Goal: Transaction & Acquisition: Purchase product/service

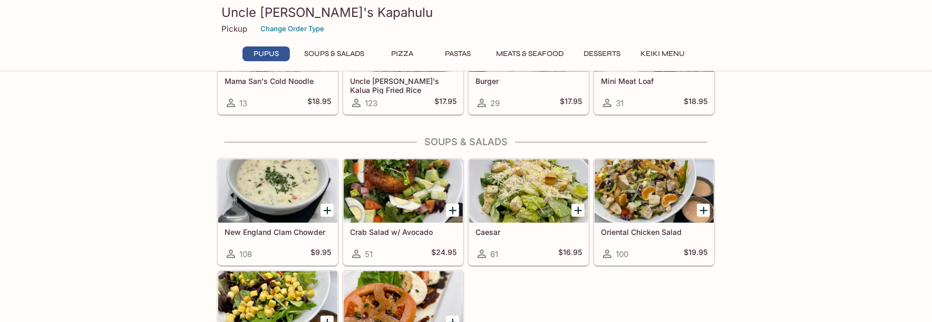
scroll to position [615, 0]
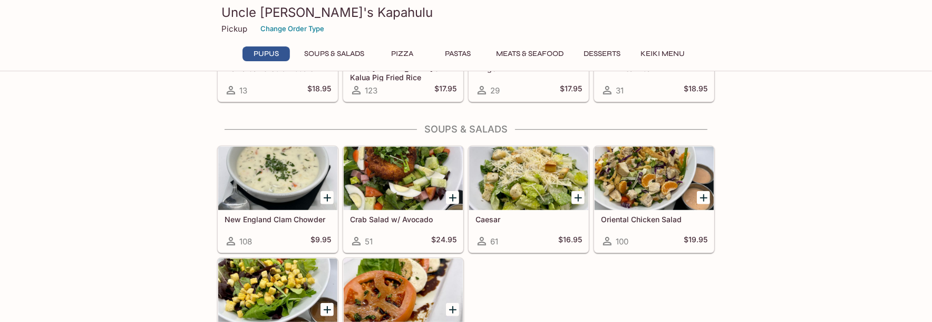
click at [639, 176] on div at bounding box center [654, 178] width 119 height 63
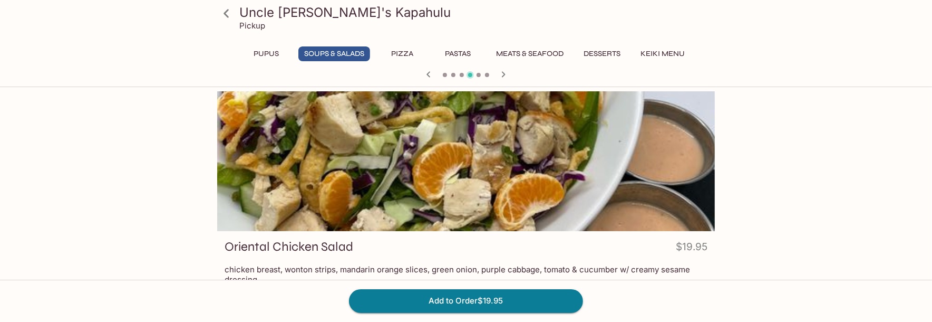
click at [528, 52] on button "Meats & Seafood" at bounding box center [529, 53] width 79 height 15
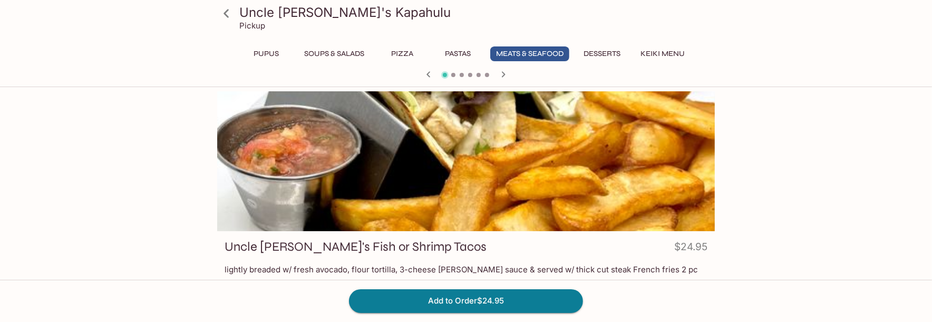
click at [504, 75] on icon "button" at bounding box center [504, 74] width 4 height 6
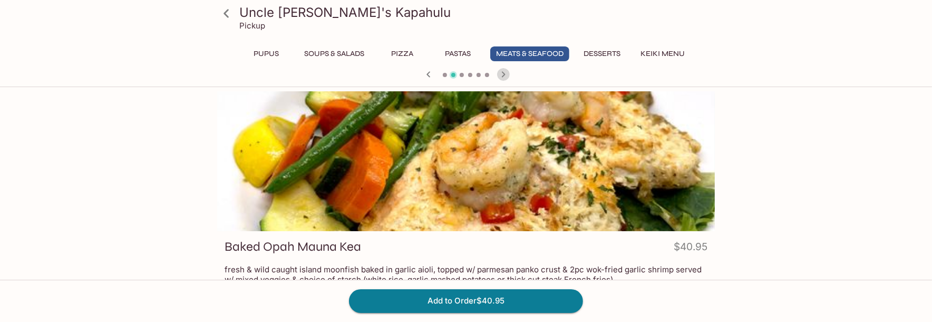
click at [504, 75] on icon "button" at bounding box center [504, 74] width 4 height 6
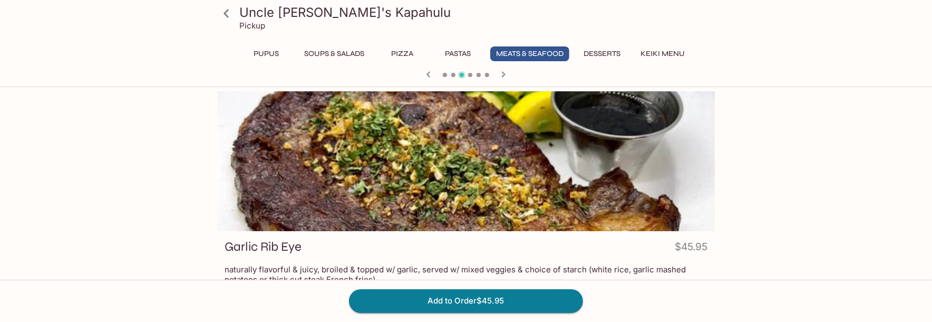
click at [503, 75] on icon "button" at bounding box center [503, 74] width 13 height 13
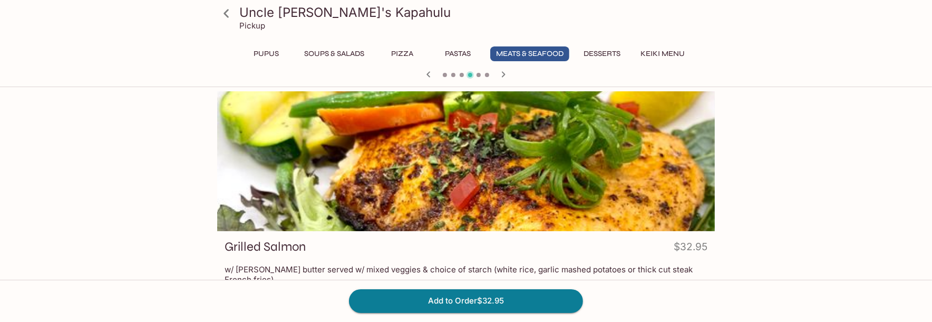
click at [503, 74] on icon "button" at bounding box center [503, 74] width 13 height 13
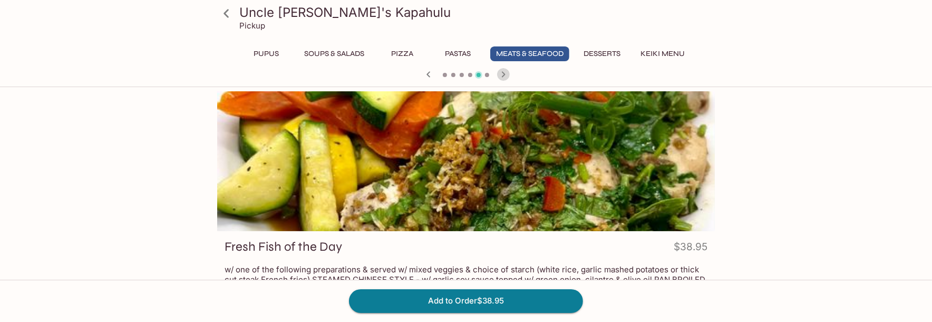
click at [503, 74] on icon "button" at bounding box center [503, 74] width 13 height 13
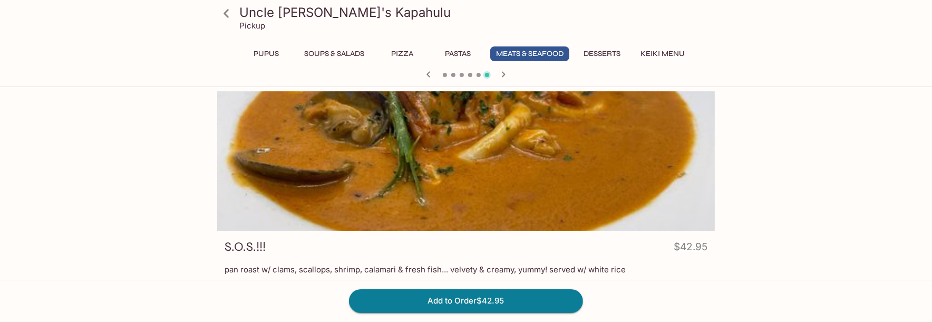
click at [502, 74] on icon "button" at bounding box center [503, 74] width 13 height 13
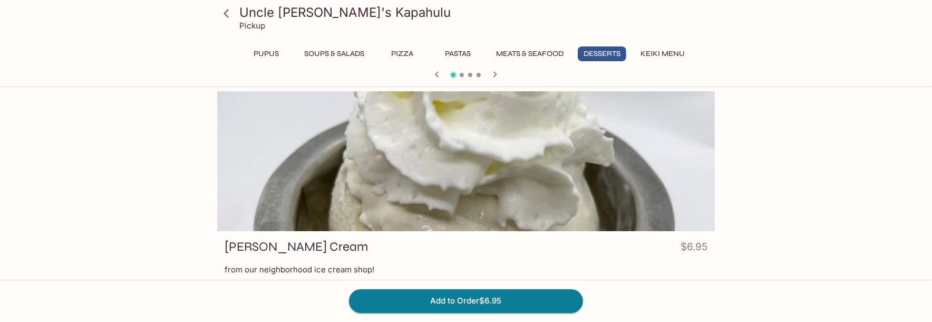
click at [265, 54] on button "Pupus" at bounding box center [266, 53] width 47 height 15
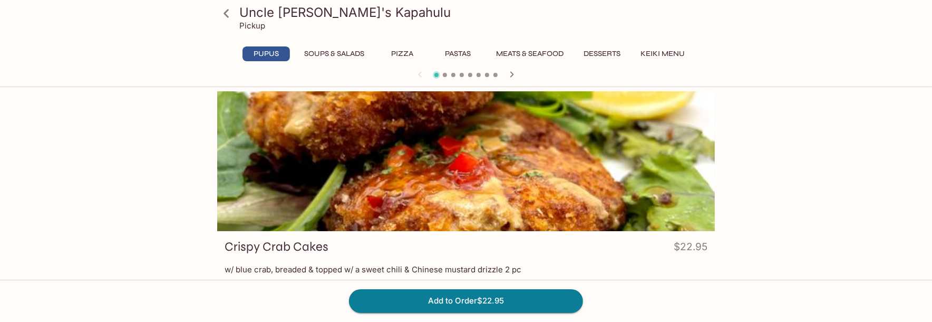
click at [509, 75] on icon "button" at bounding box center [512, 74] width 13 height 13
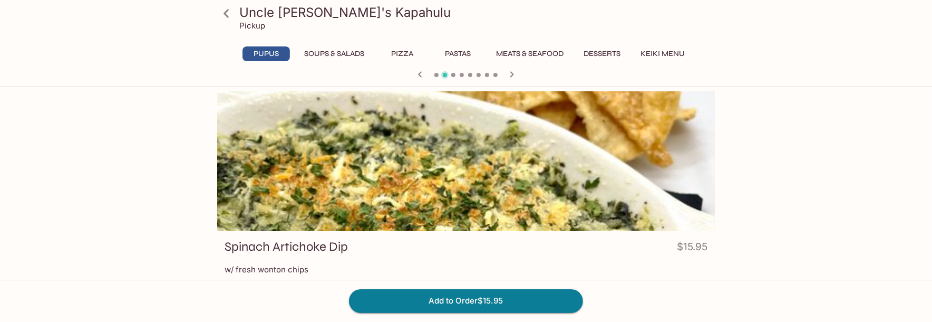
click at [509, 75] on icon "button" at bounding box center [512, 74] width 13 height 13
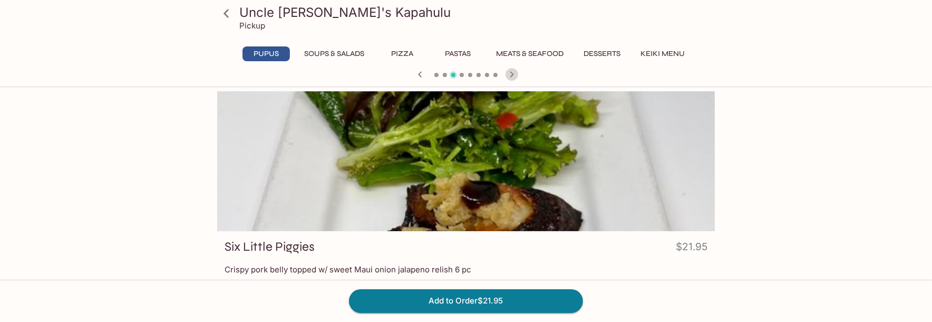
click at [513, 76] on icon "button" at bounding box center [512, 74] width 13 height 13
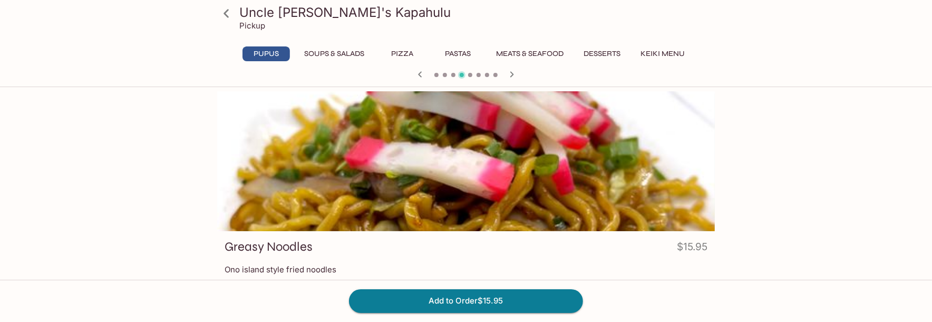
click at [513, 76] on icon "button" at bounding box center [512, 74] width 13 height 13
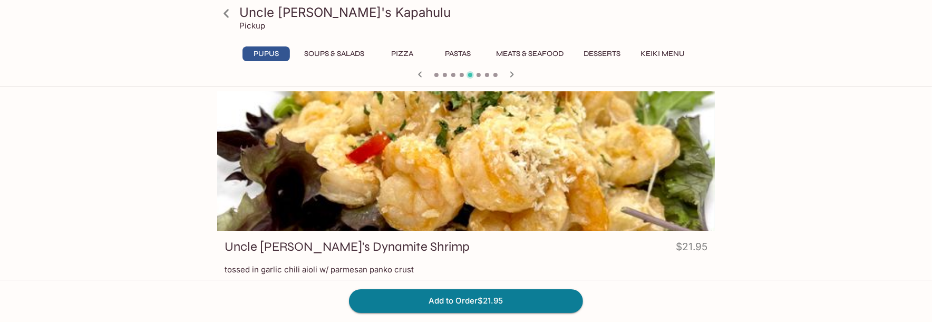
click at [513, 76] on icon "button" at bounding box center [512, 74] width 13 height 13
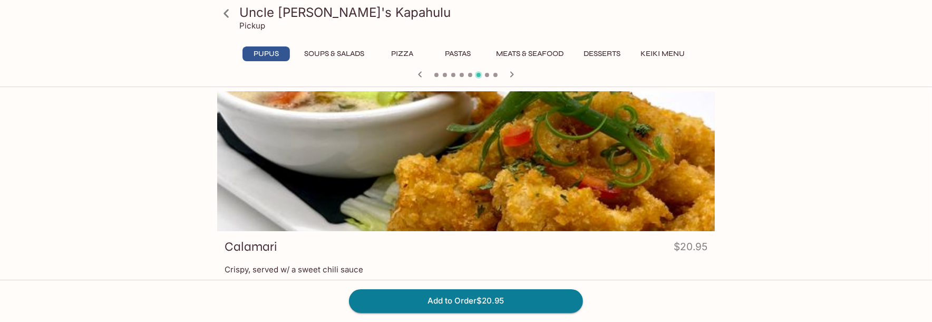
click at [513, 76] on icon "button" at bounding box center [512, 74] width 13 height 13
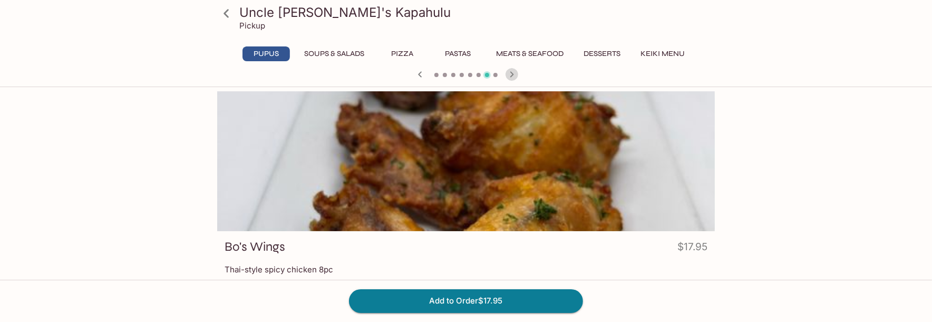
click at [513, 76] on icon "button" at bounding box center [512, 74] width 13 height 13
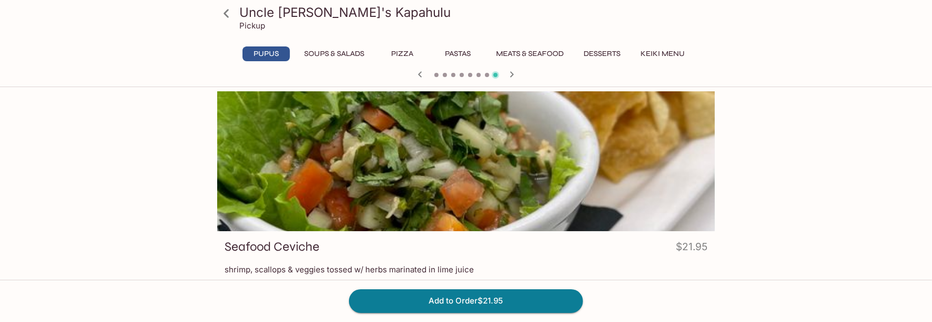
click at [513, 76] on icon "button" at bounding box center [512, 74] width 13 height 13
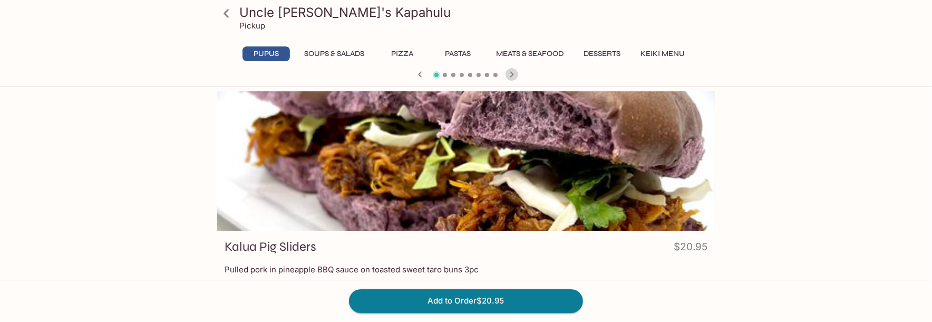
click at [513, 76] on icon "button" at bounding box center [512, 74] width 13 height 13
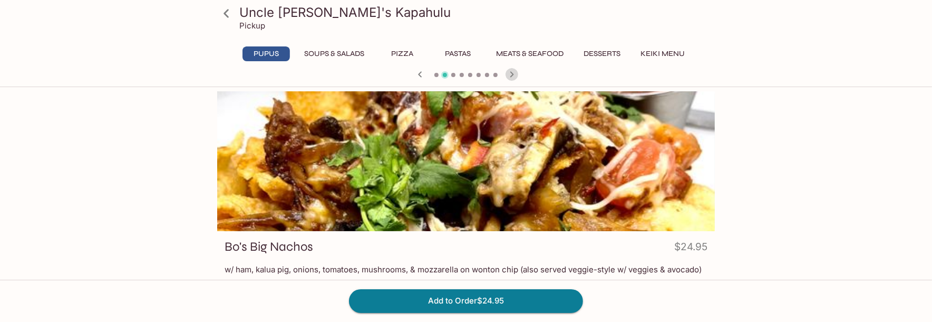
click at [513, 76] on icon "button" at bounding box center [512, 74] width 13 height 13
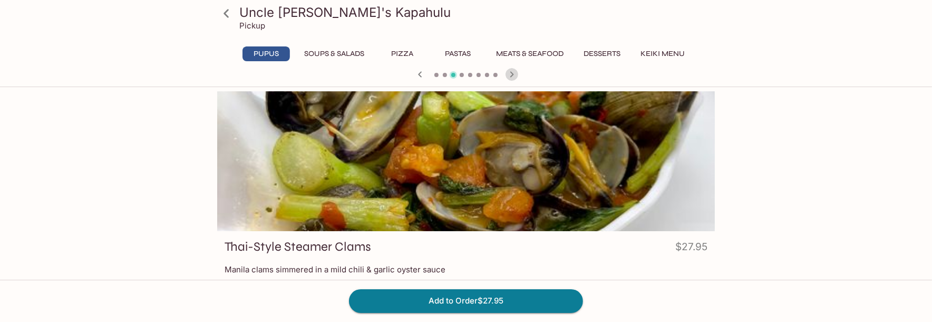
click at [513, 76] on icon "button" at bounding box center [512, 74] width 13 height 13
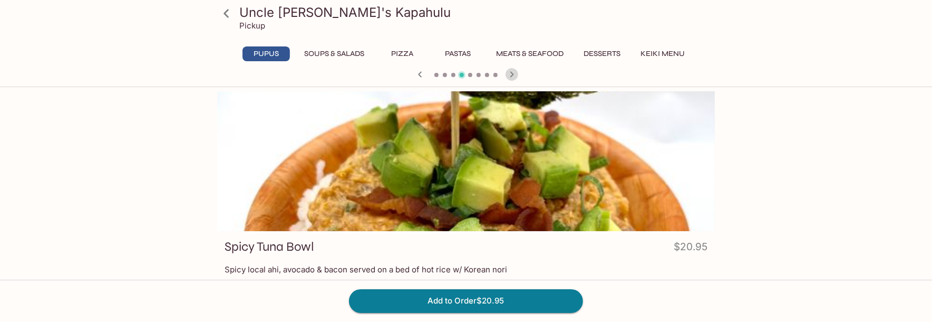
click at [513, 76] on icon "button" at bounding box center [512, 74] width 13 height 13
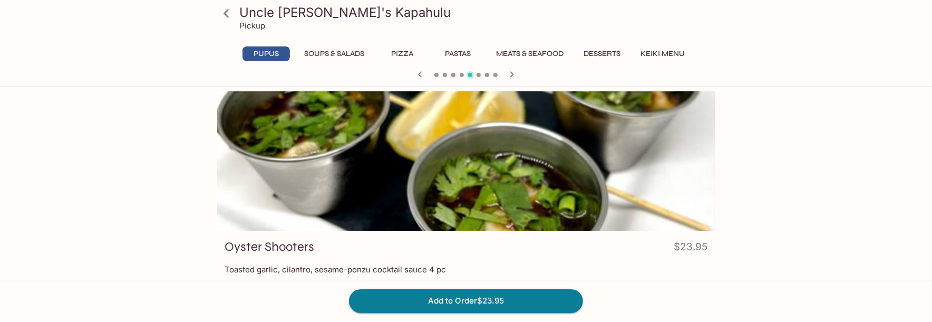
click at [513, 76] on icon "button" at bounding box center [512, 74] width 13 height 13
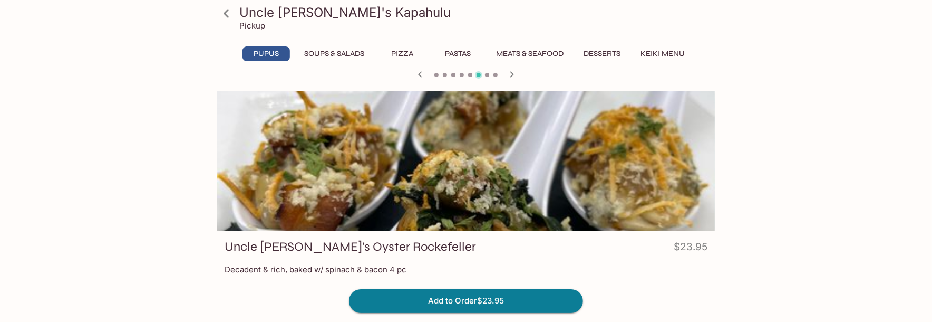
click at [513, 76] on icon "button" at bounding box center [512, 74] width 13 height 13
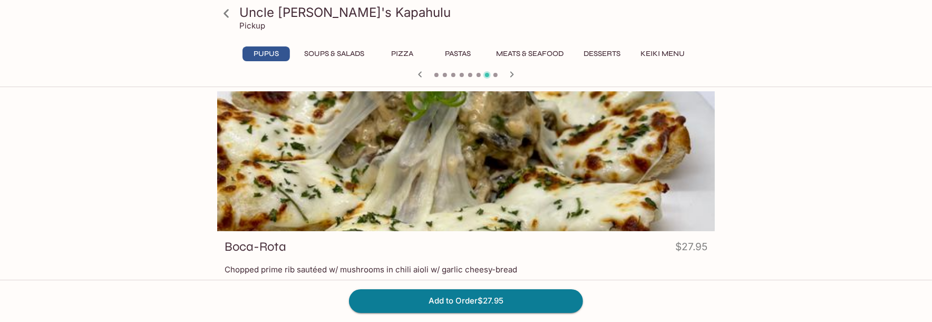
click at [514, 75] on icon "button" at bounding box center [512, 74] width 13 height 13
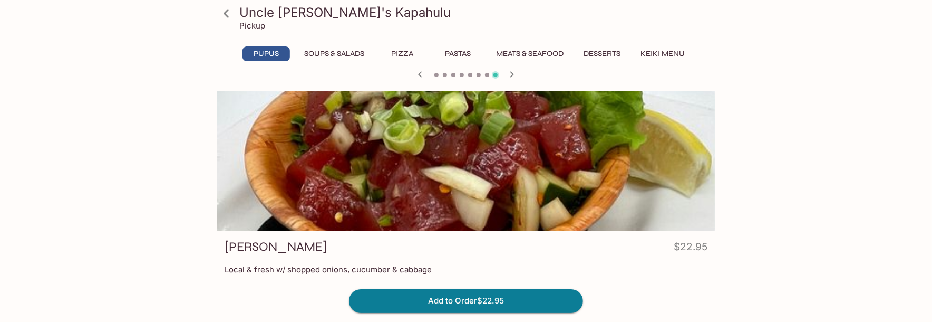
click at [514, 75] on icon "button" at bounding box center [512, 74] width 13 height 13
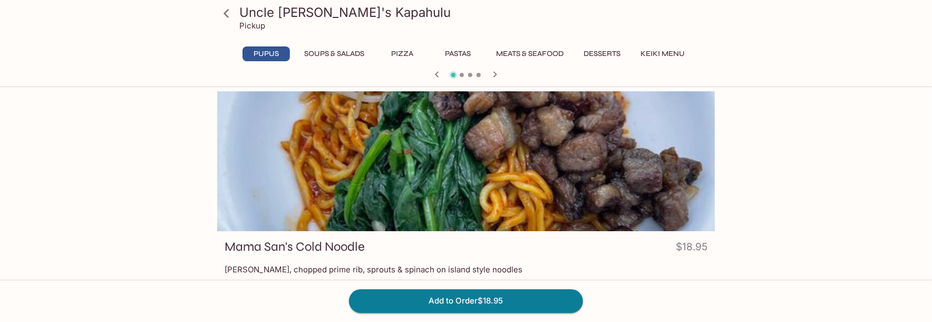
click at [514, 75] on div at bounding box center [466, 75] width 506 height 16
click at [495, 74] on icon "button" at bounding box center [495, 74] width 13 height 13
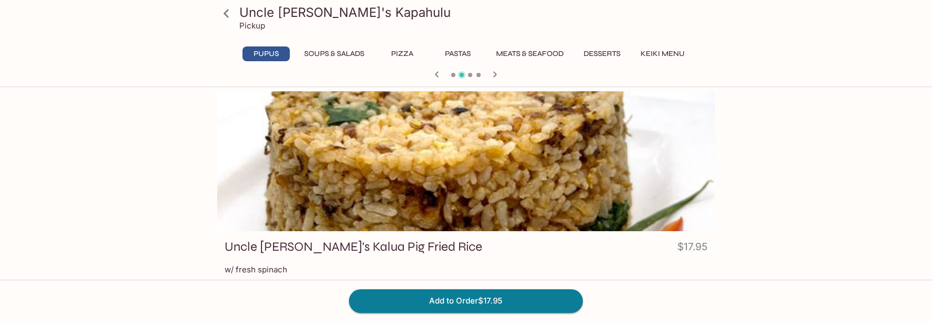
click at [495, 75] on icon "button" at bounding box center [496, 74] width 4 height 6
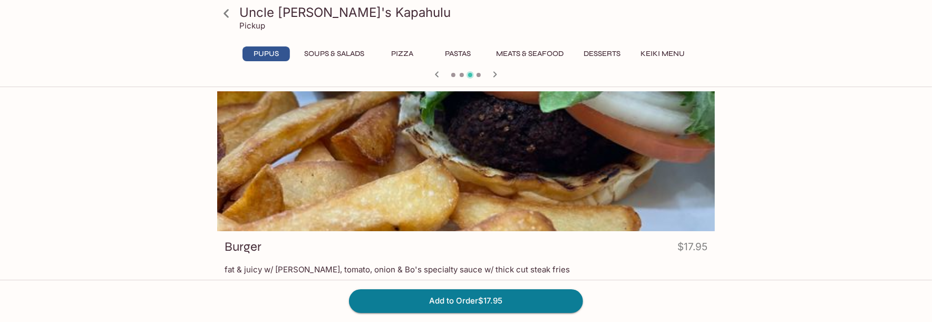
click at [495, 75] on icon "button" at bounding box center [496, 74] width 4 height 6
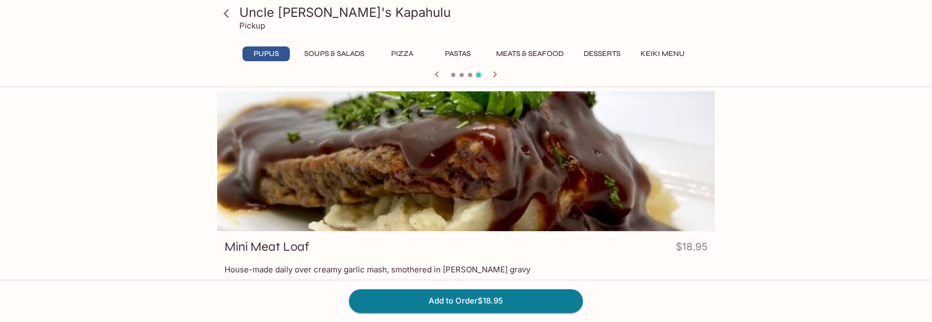
click at [495, 75] on icon "button" at bounding box center [496, 74] width 4 height 6
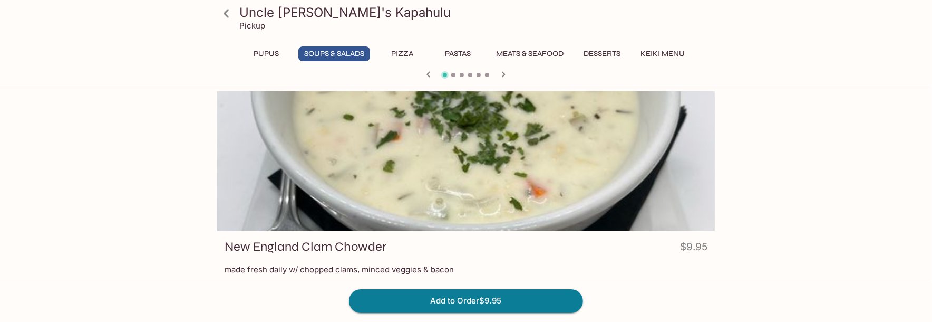
click at [495, 75] on div at bounding box center [466, 75] width 506 height 16
click at [505, 74] on icon "button" at bounding box center [504, 74] width 4 height 6
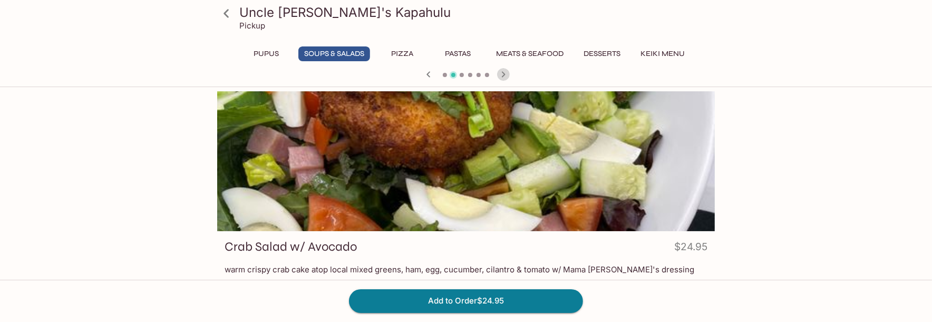
click at [505, 74] on icon "button" at bounding box center [504, 74] width 4 height 6
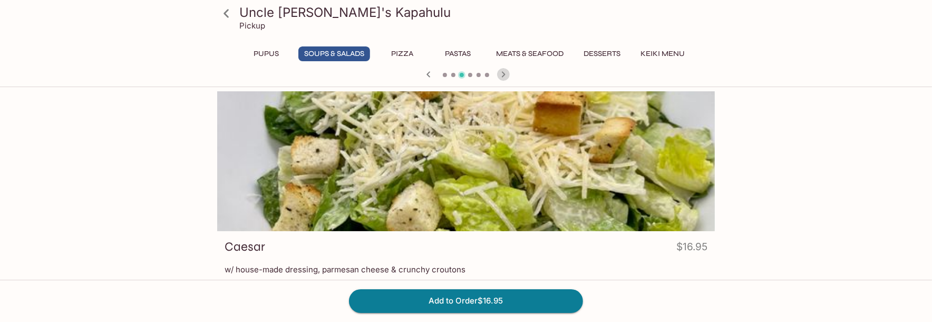
click at [505, 74] on icon "button" at bounding box center [504, 74] width 4 height 6
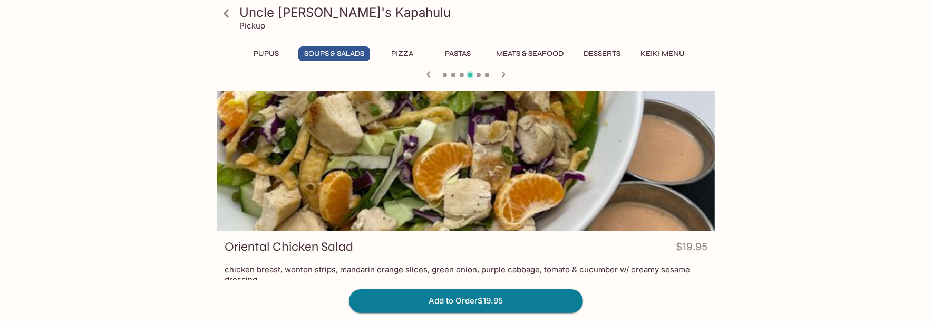
click at [505, 74] on icon "button" at bounding box center [504, 74] width 4 height 6
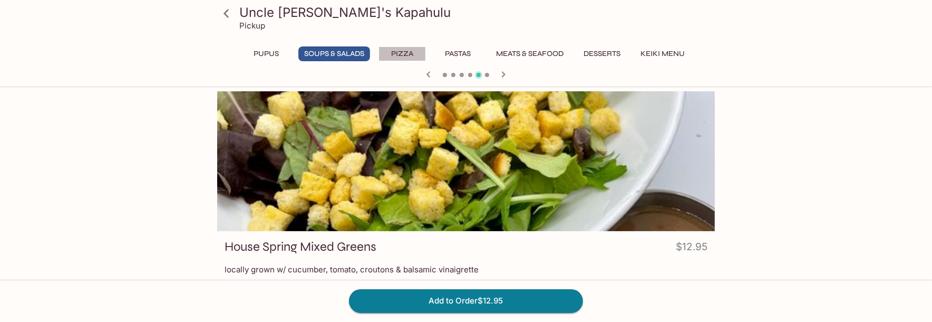
click at [403, 51] on button "Pizza" at bounding box center [402, 53] width 47 height 15
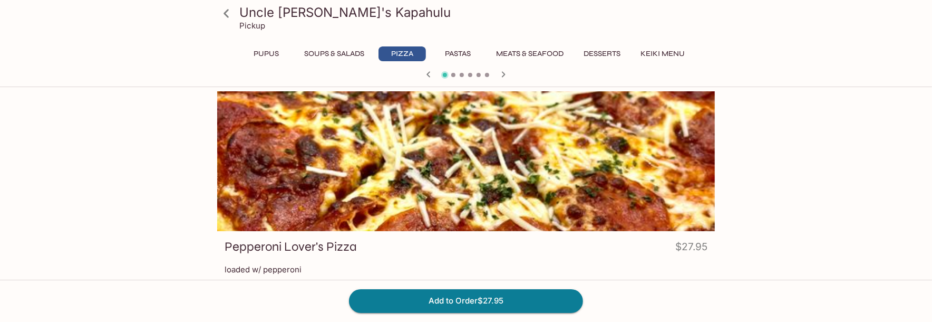
click at [502, 76] on icon "button" at bounding box center [504, 74] width 4 height 6
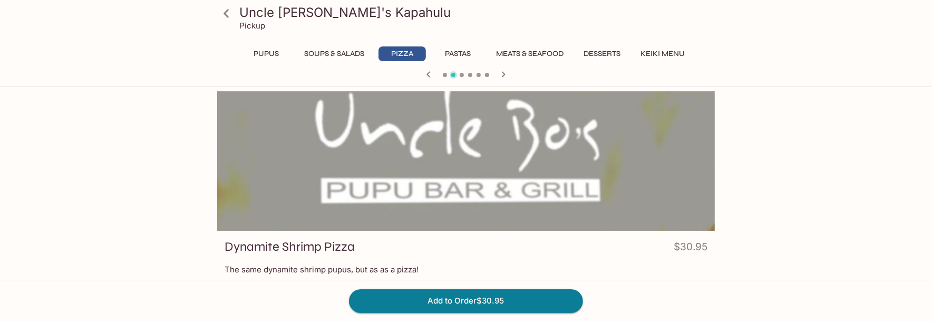
click at [502, 76] on icon "button" at bounding box center [504, 74] width 4 height 6
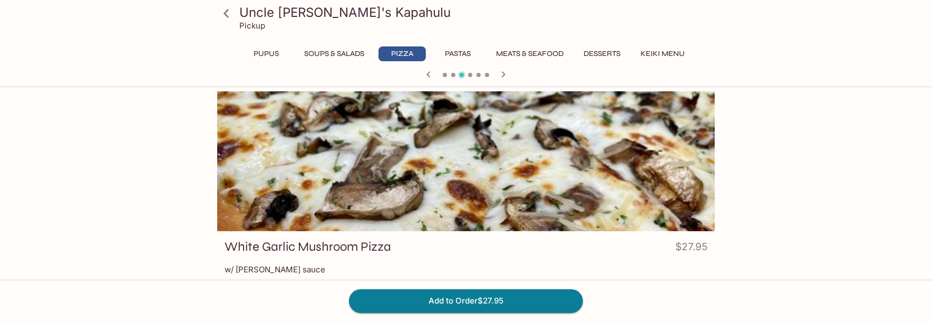
click at [429, 74] on icon "button" at bounding box center [428, 74] width 13 height 13
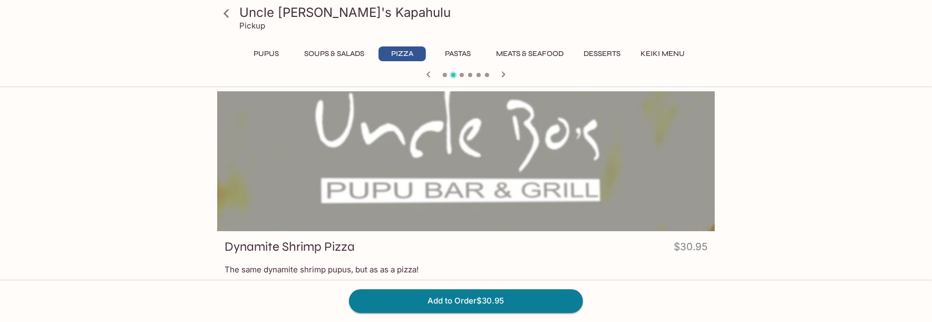
click at [506, 76] on icon "button" at bounding box center [503, 74] width 13 height 13
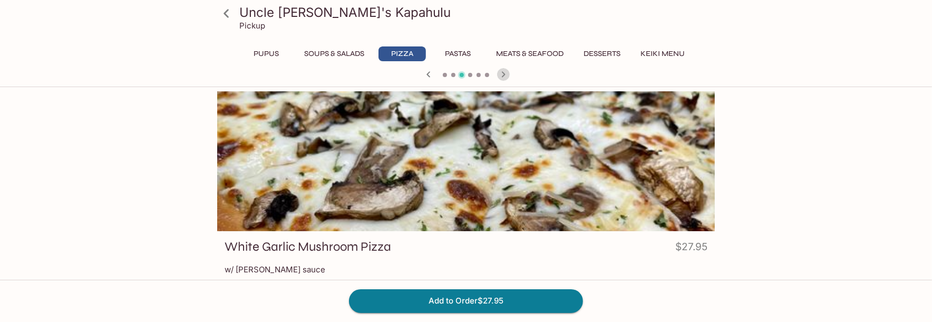
click at [506, 76] on icon "button" at bounding box center [503, 74] width 13 height 13
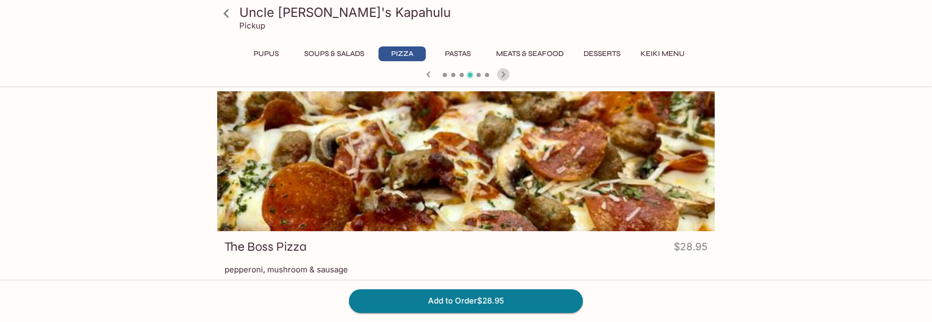
click at [506, 76] on icon "button" at bounding box center [503, 74] width 13 height 13
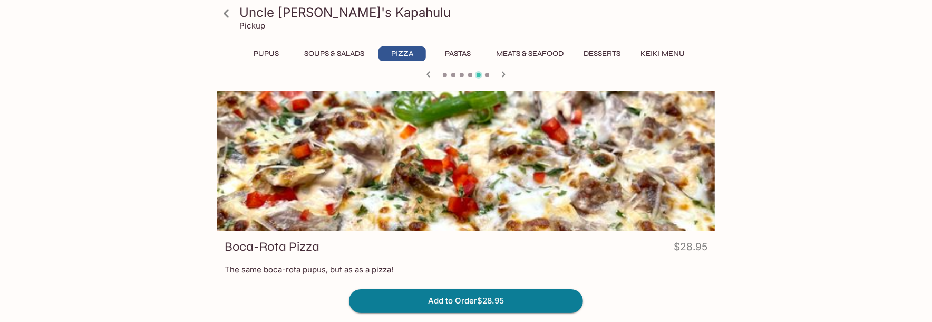
click at [506, 76] on icon "button" at bounding box center [503, 74] width 13 height 13
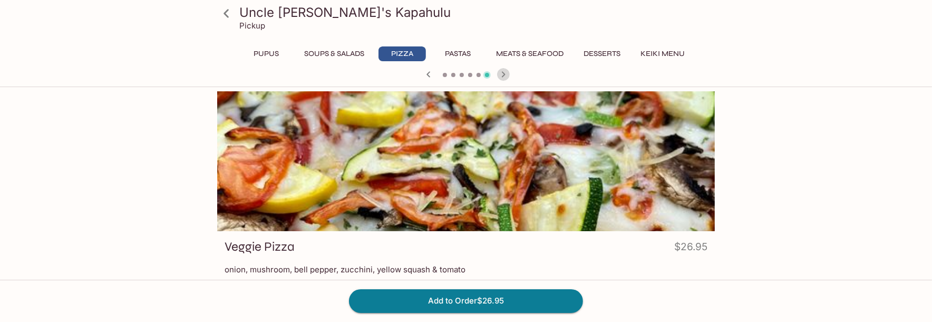
click at [506, 76] on icon "button" at bounding box center [503, 74] width 13 height 13
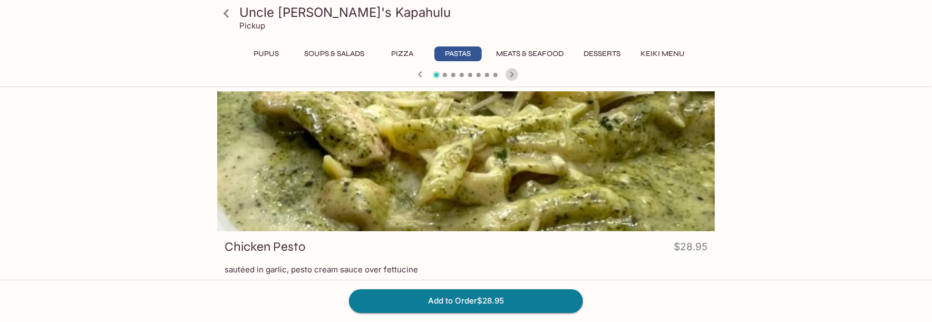
click at [506, 76] on icon "button" at bounding box center [512, 74] width 13 height 13
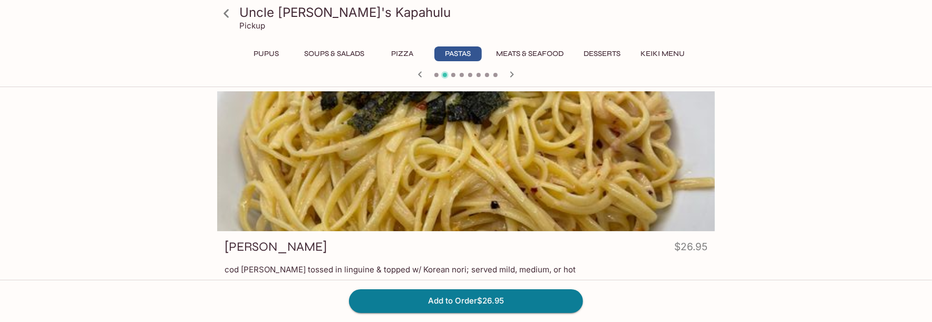
click at [506, 76] on icon "button" at bounding box center [512, 74] width 13 height 13
